Goal: Obtain resource: Download file/media

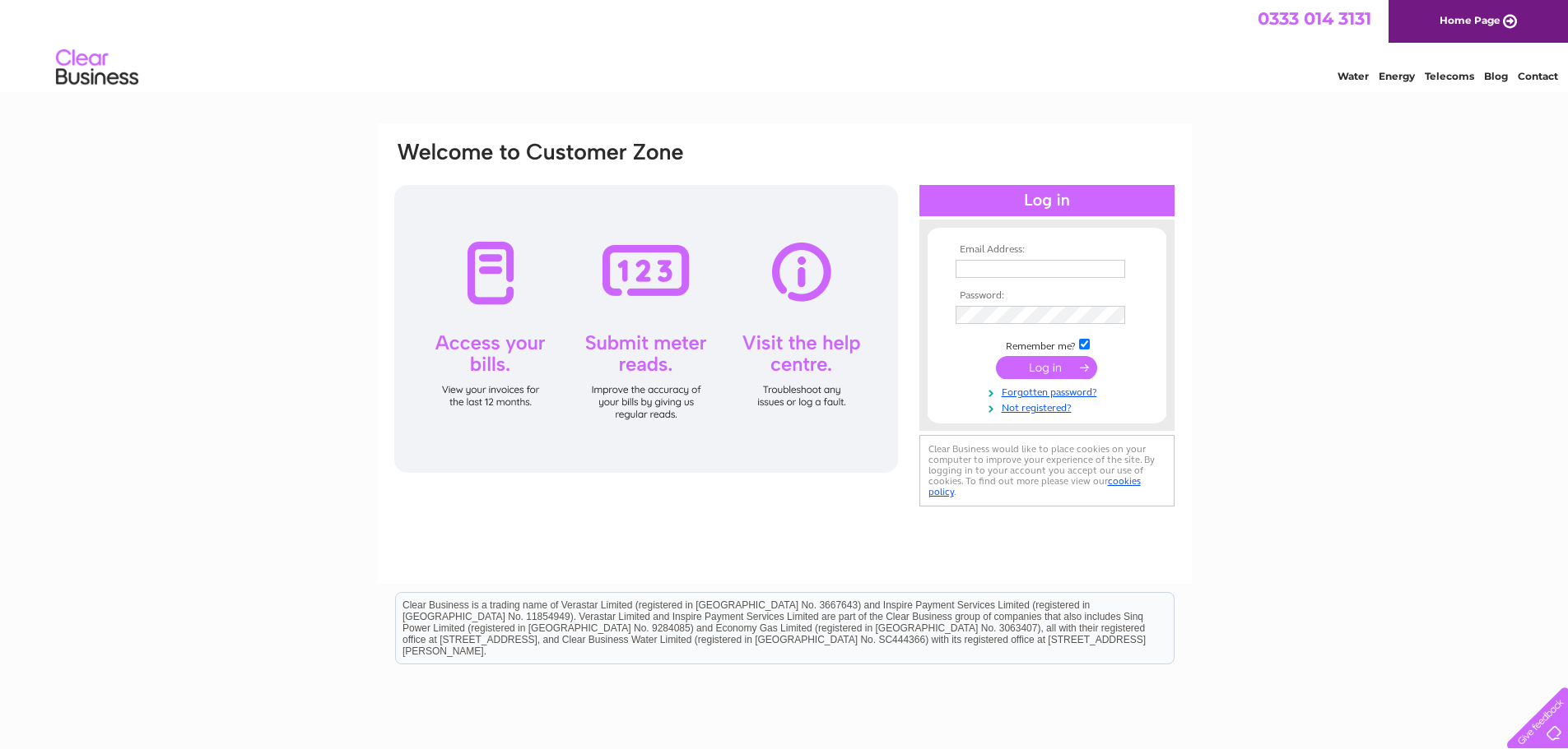
type input "[PERSON_NAME][EMAIL_ADDRESS][PERSON_NAME][DOMAIN_NAME]"
click at [1052, 364] on input "submit" at bounding box center [1047, 367] width 101 height 23
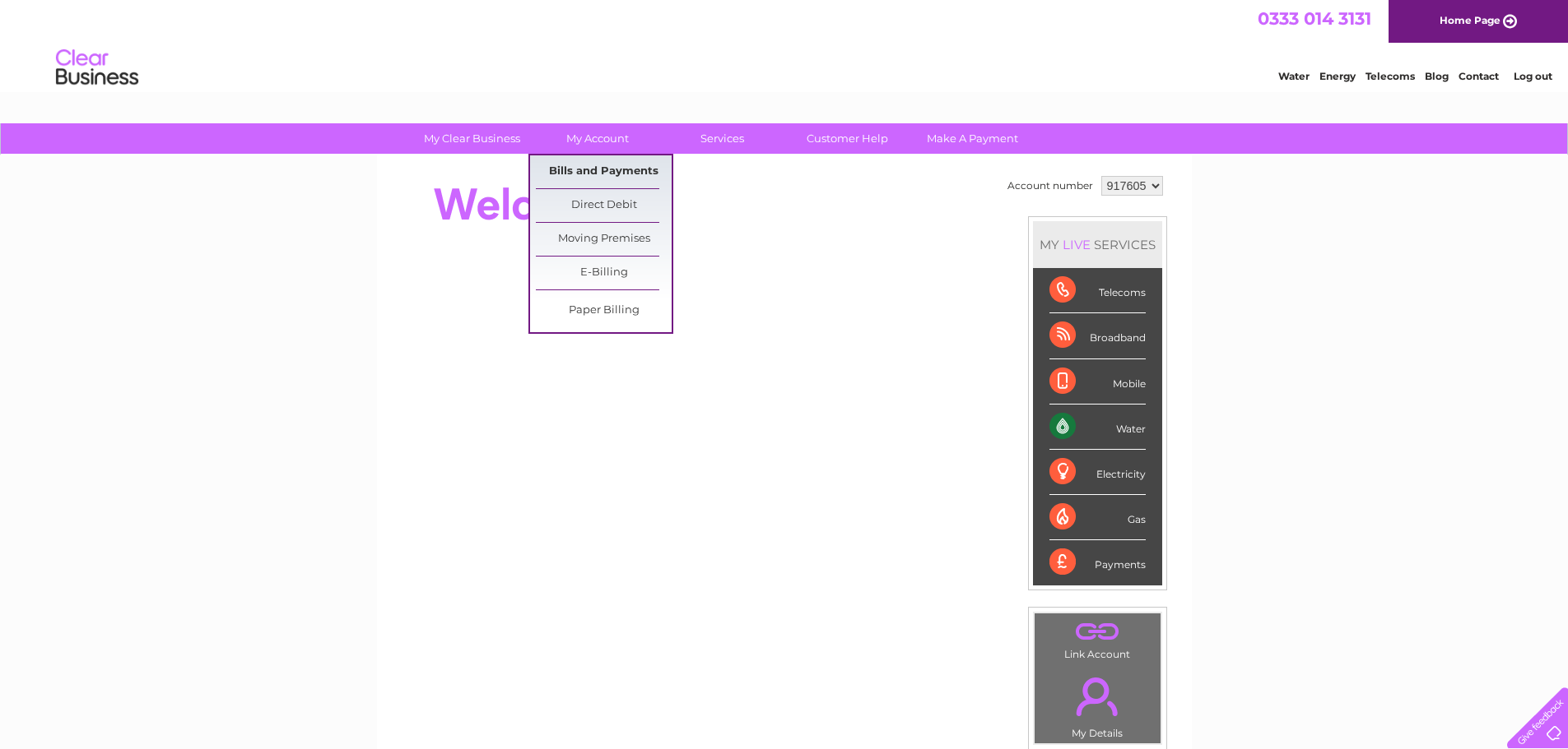
click at [611, 170] on link "Bills and Payments" at bounding box center [603, 172] width 136 height 33
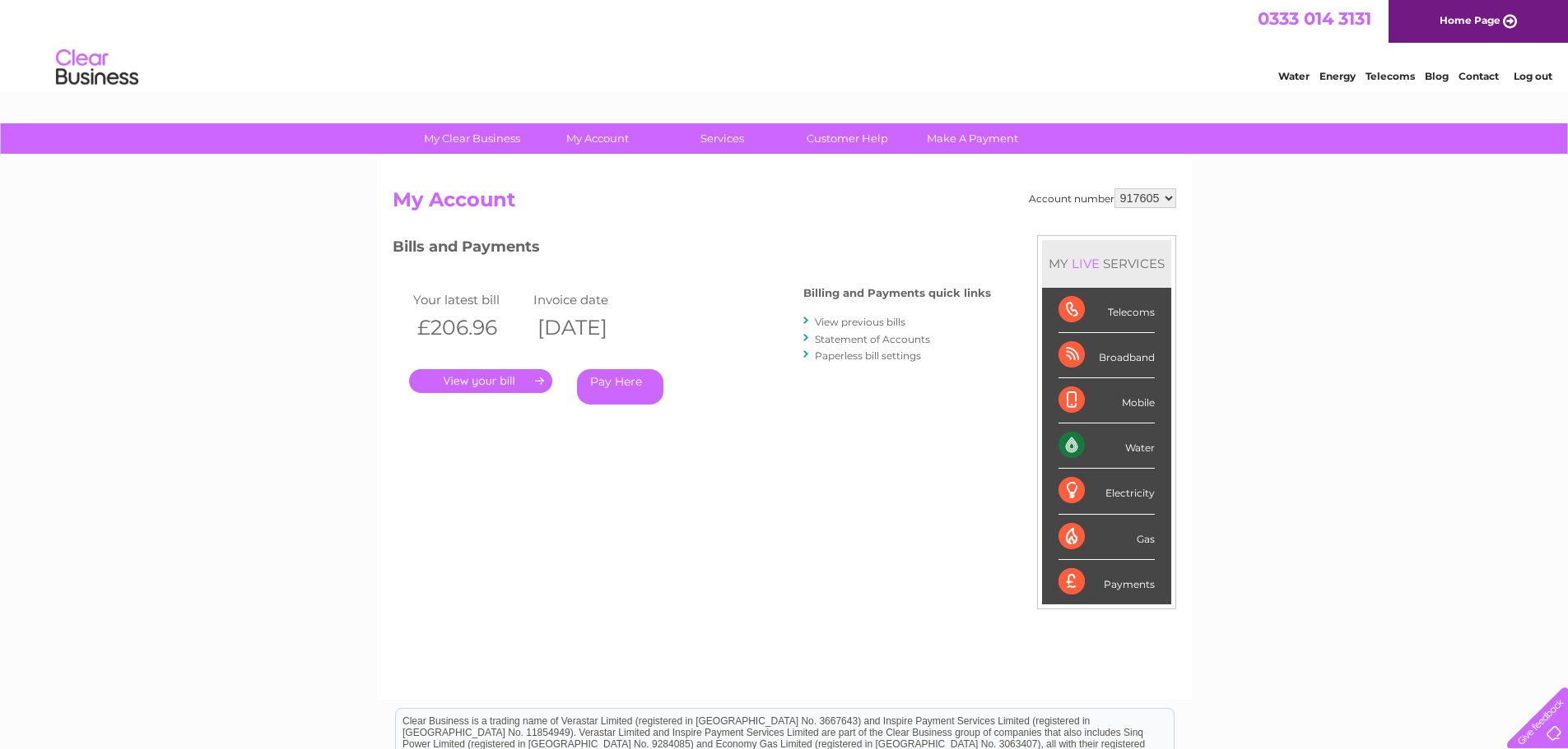
click at [509, 379] on link "." at bounding box center [481, 381] width 143 height 24
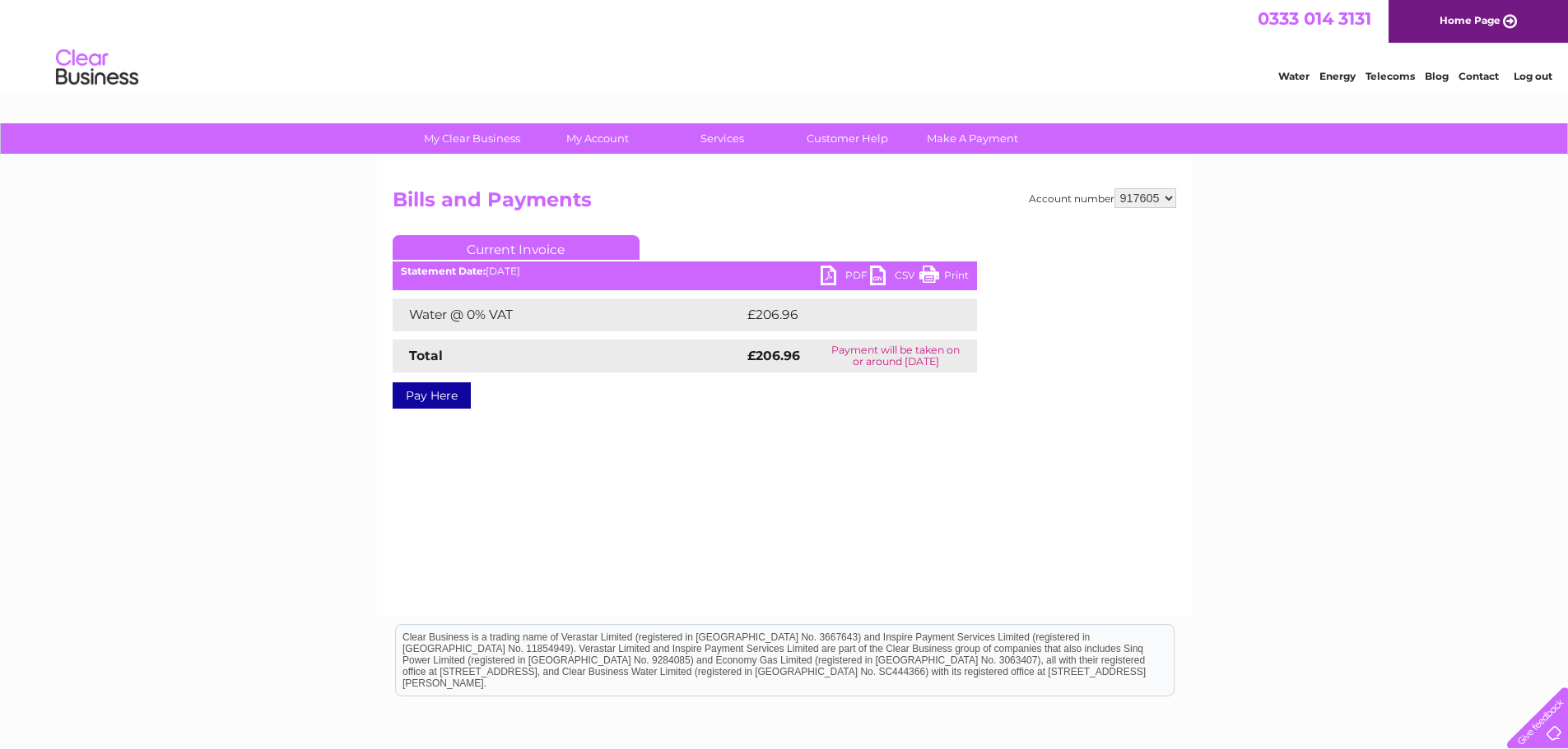
click at [835, 271] on link "PDF" at bounding box center [845, 278] width 50 height 24
drag, startPoint x: 1382, startPoint y: 276, endPoint x: 1386, endPoint y: 268, distance: 8.9
click at [1382, 276] on div "My Clear Business Login Details My Details My Preferences Link Account My Accou…" at bounding box center [784, 511] width 1568 height 774
click at [1528, 74] on link "Log out" at bounding box center [1533, 76] width 39 height 13
